Goal: Find specific page/section

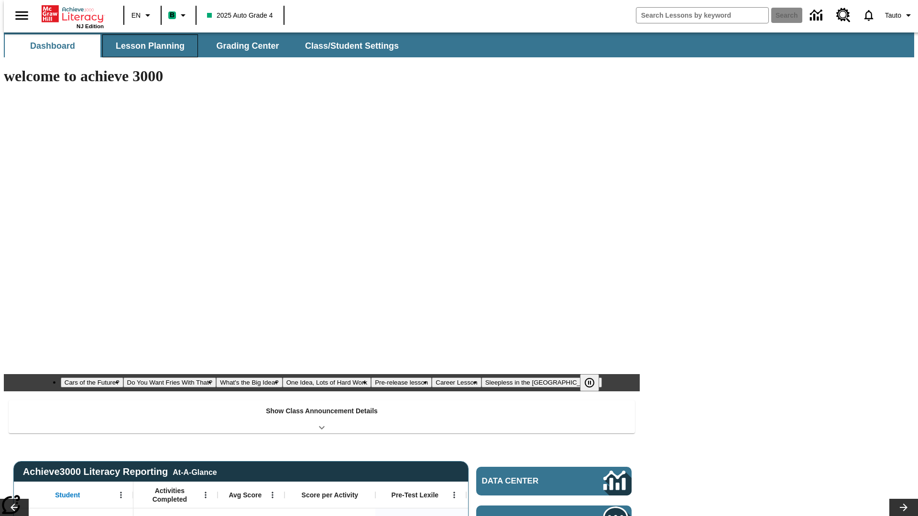
click at [146, 46] on span "Lesson Planning" at bounding box center [150, 46] width 69 height 11
